Goal: Find specific page/section

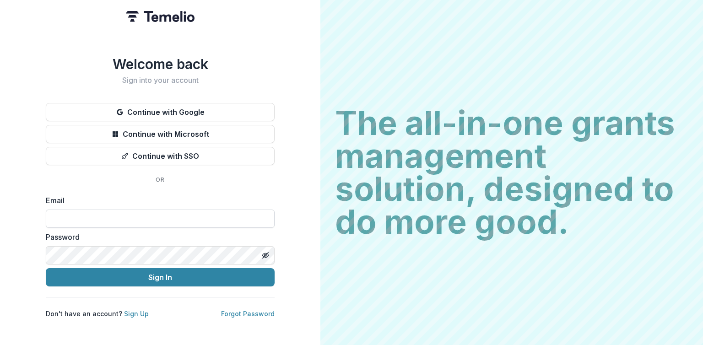
click at [113, 212] on input at bounding box center [160, 219] width 229 height 18
type input "**********"
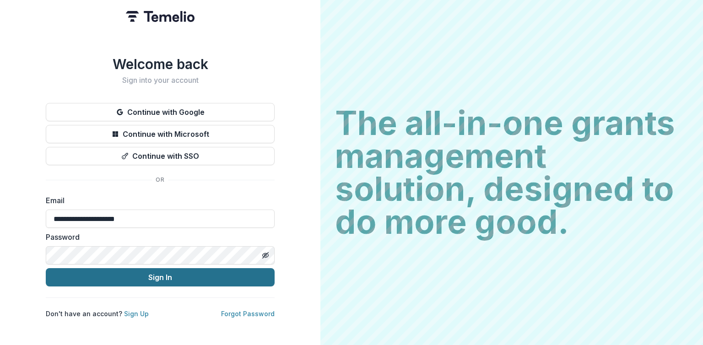
click at [164, 275] on button "Sign In" at bounding box center [160, 277] width 229 height 18
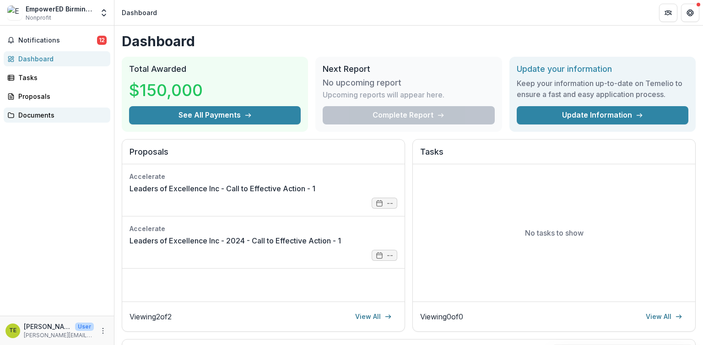
click at [37, 119] on div "Documents" at bounding box center [60, 115] width 85 height 10
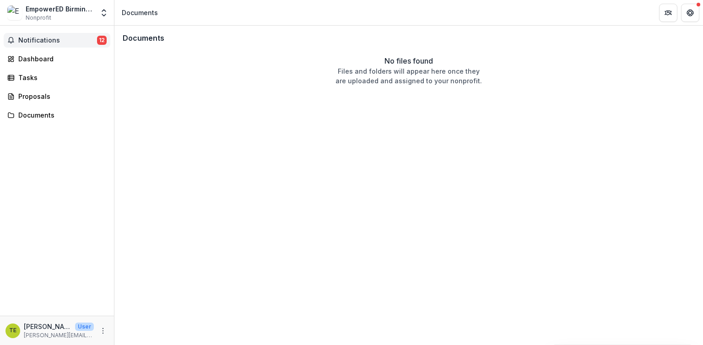
click at [28, 42] on span "Notifications" at bounding box center [57, 41] width 79 height 8
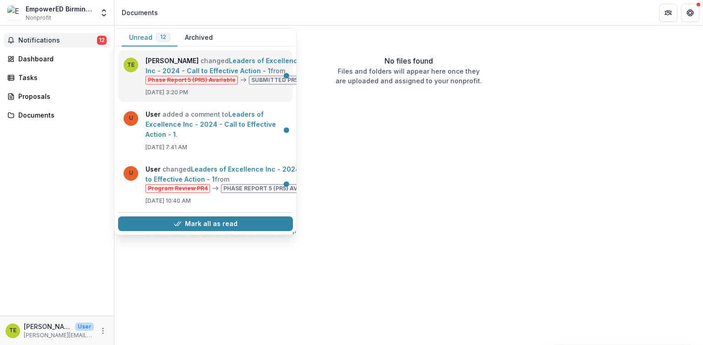
click at [255, 75] on link "Leaders of Excellence Inc - 2024 - Call to Effective Action - 1" at bounding box center [224, 66] width 156 height 18
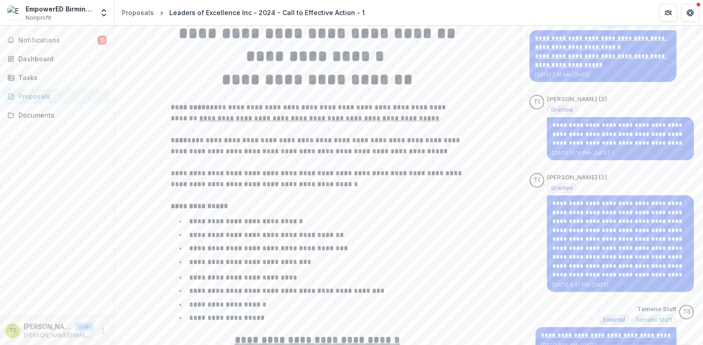
scroll to position [198, 0]
click at [289, 122] on u "**********" at bounding box center [319, 118] width 240 height 7
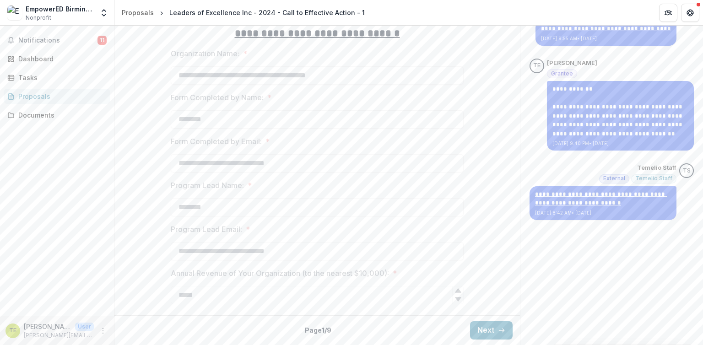
scroll to position [574, 0]
click at [495, 331] on button "Next" at bounding box center [491, 330] width 43 height 18
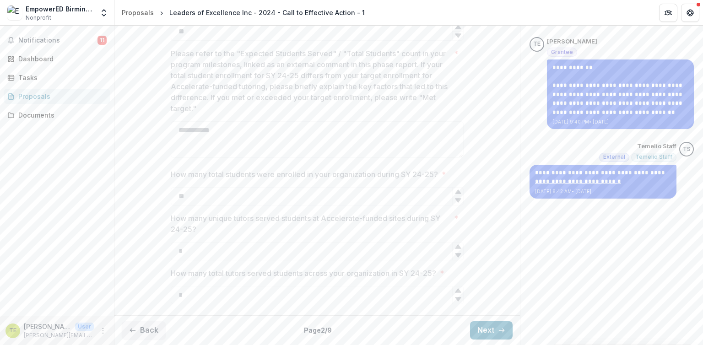
scroll to position [596, 0]
